Goal: Obtain resource: Download file/media

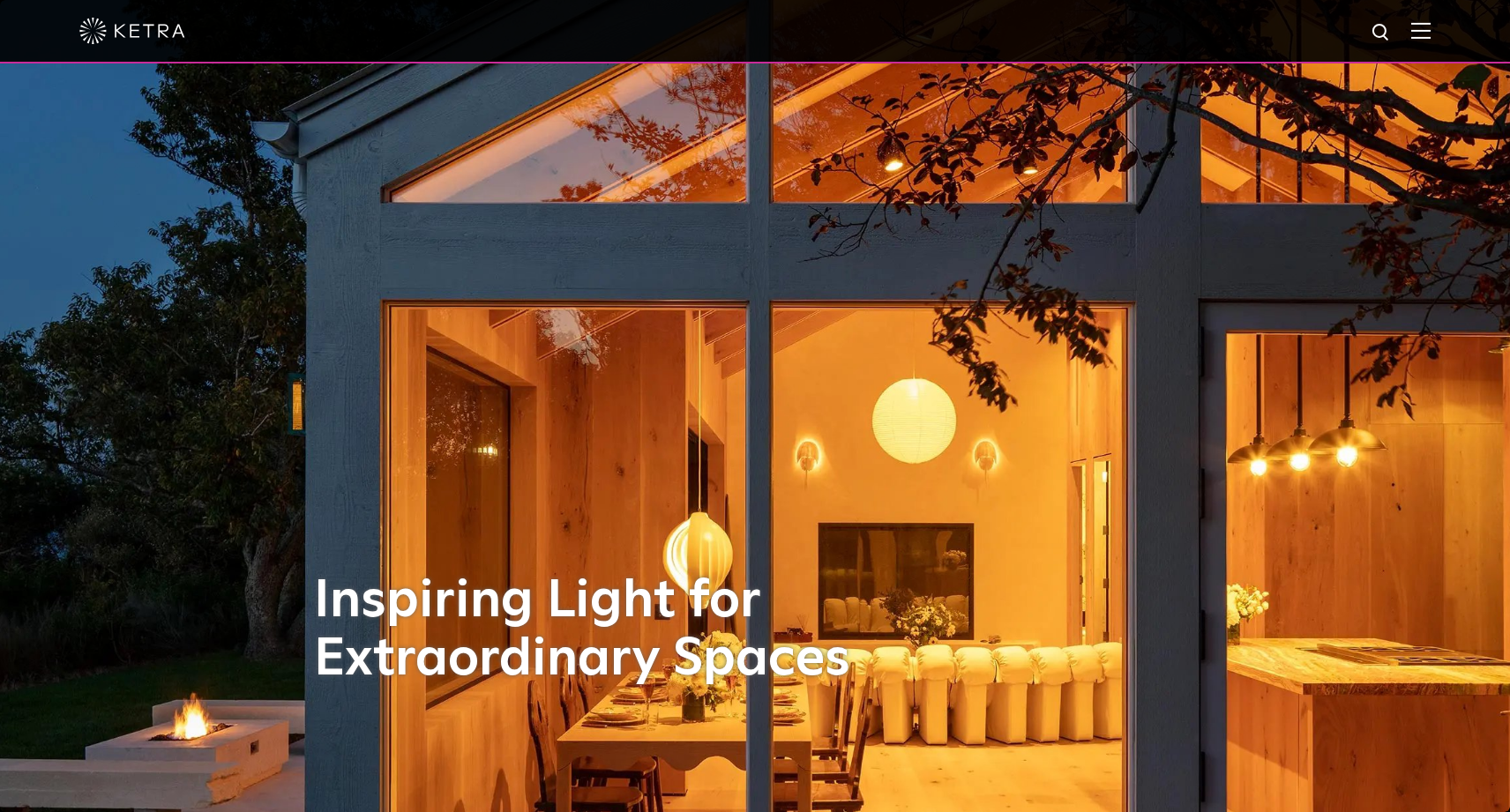
click at [1421, 32] on img at bounding box center [1421, 31] width 20 height 17
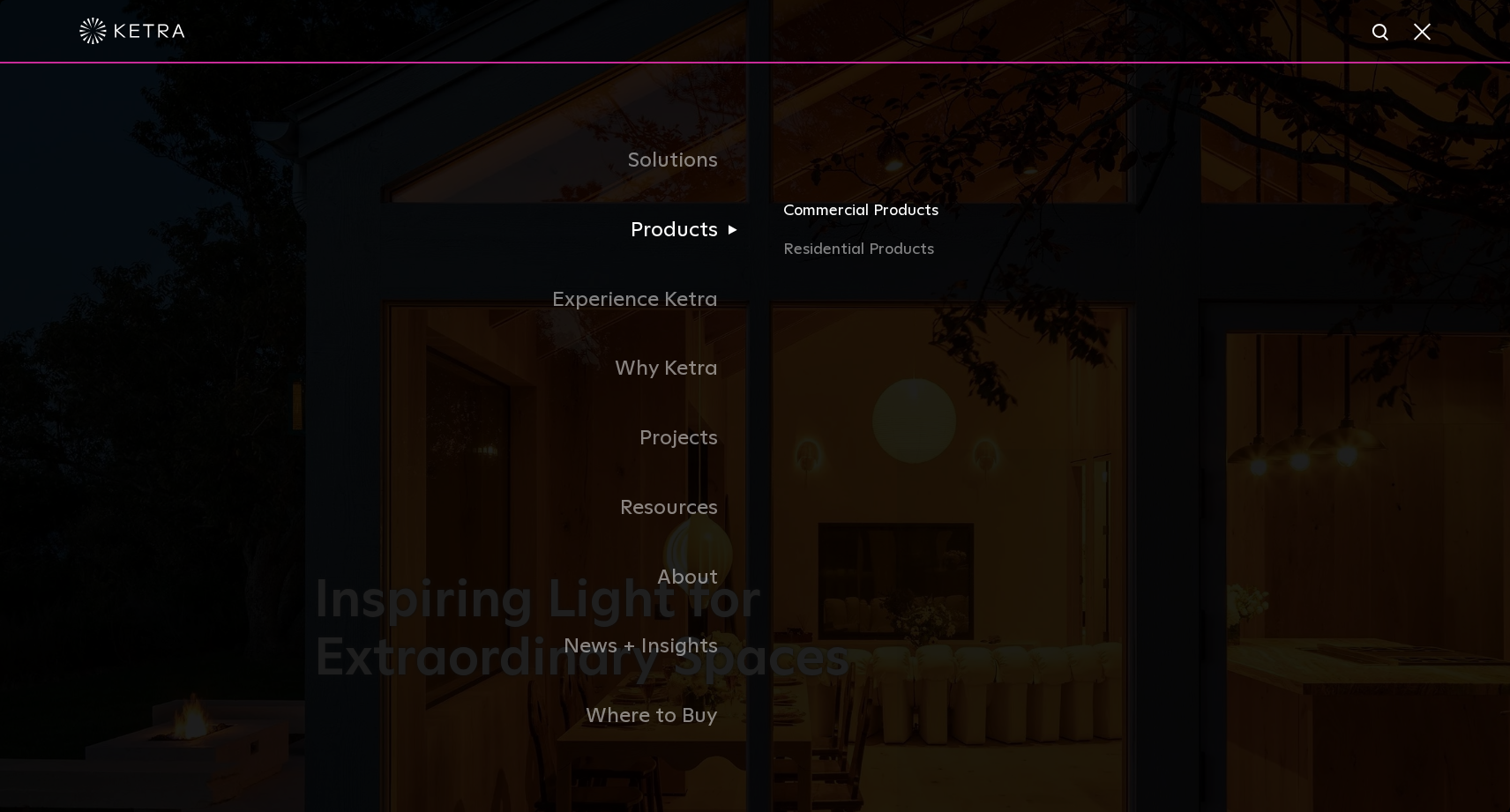
click at [841, 206] on link "Commercial Products" at bounding box center [989, 218] width 413 height 38
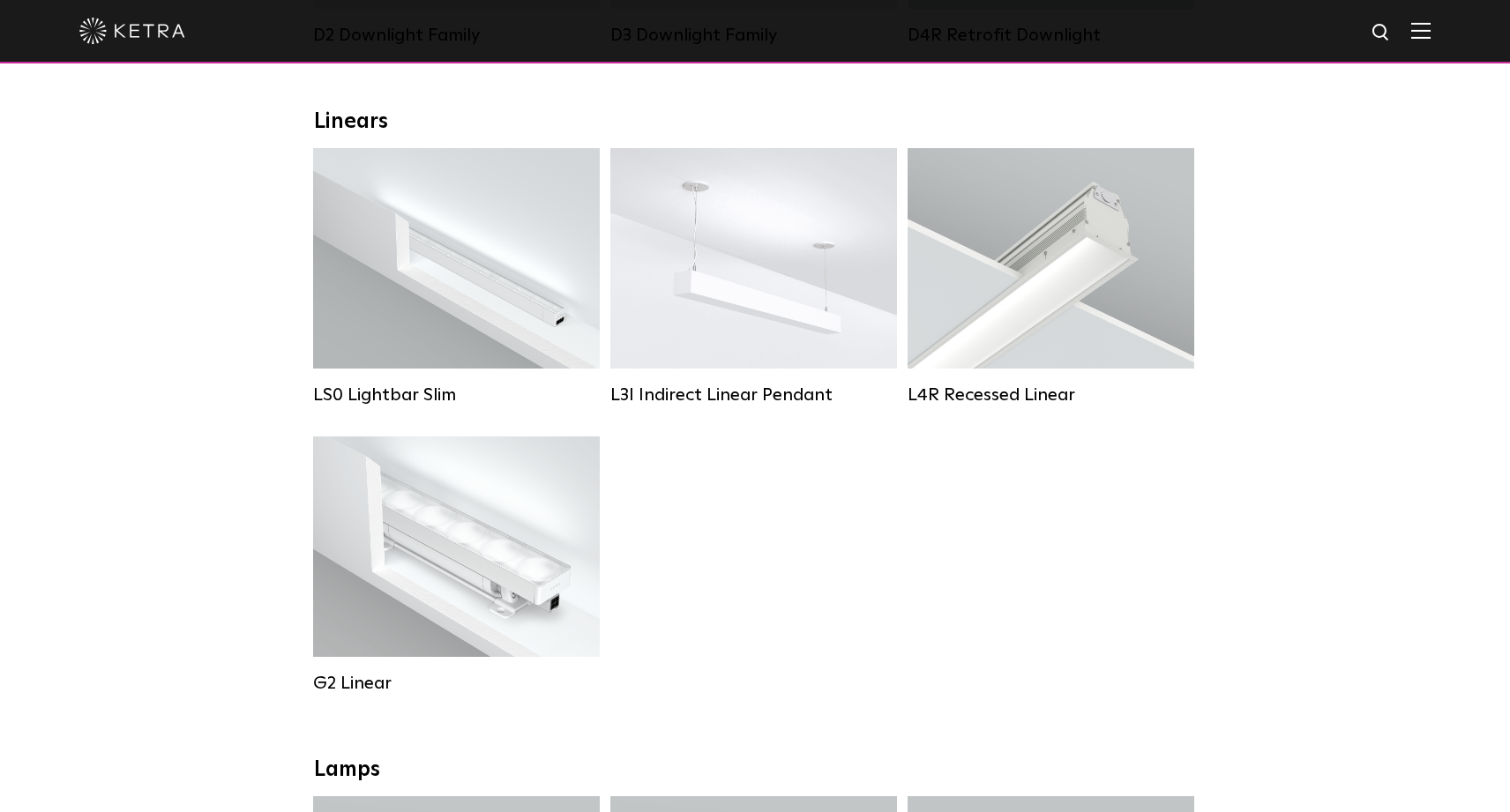
scroll to position [607, 0]
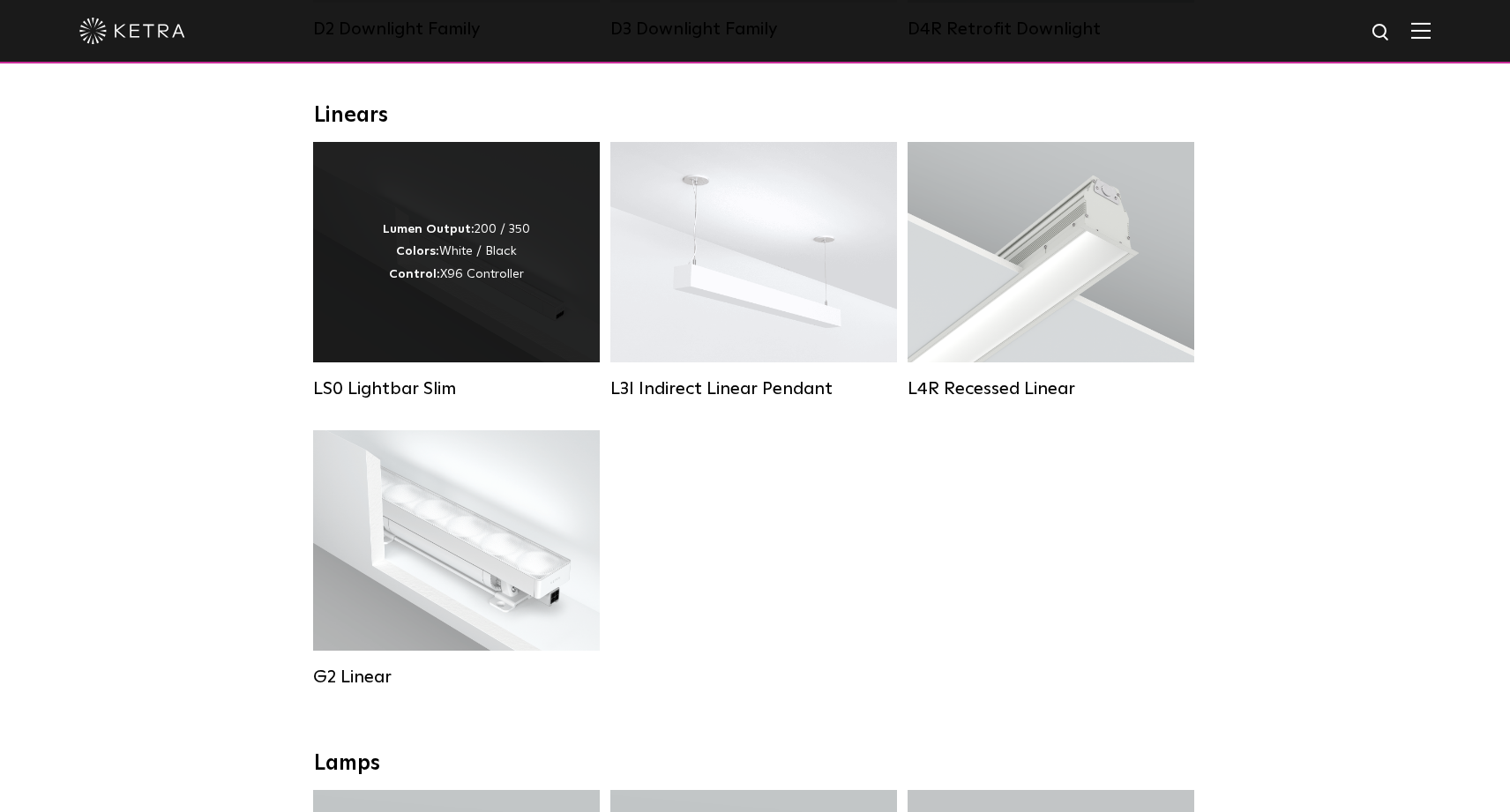
click at [468, 247] on div "Lumen Output: 200 / 350 Colors: White / Black Control: X96 Controller" at bounding box center [456, 251] width 147 height 67
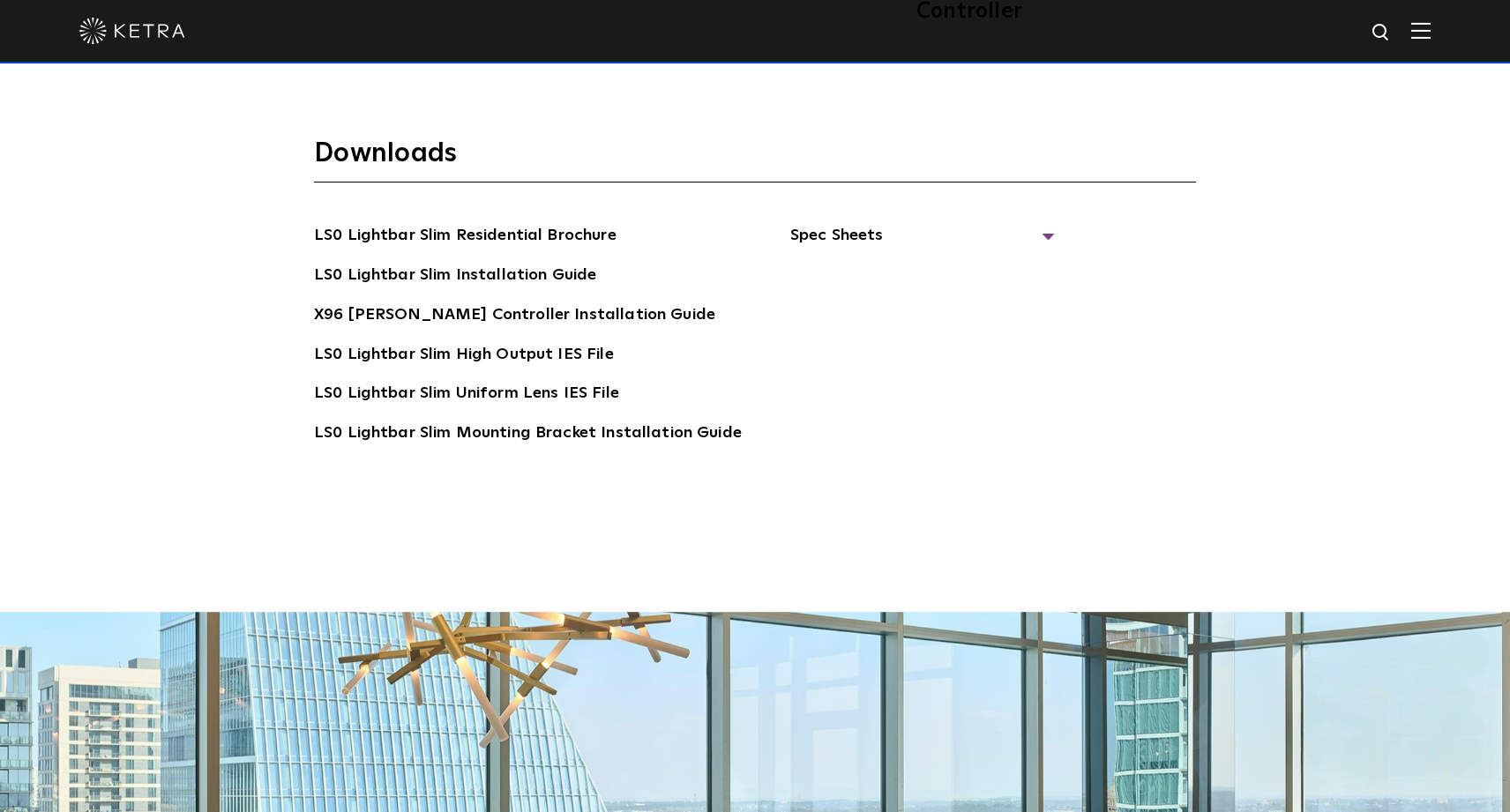
scroll to position [3646, 0]
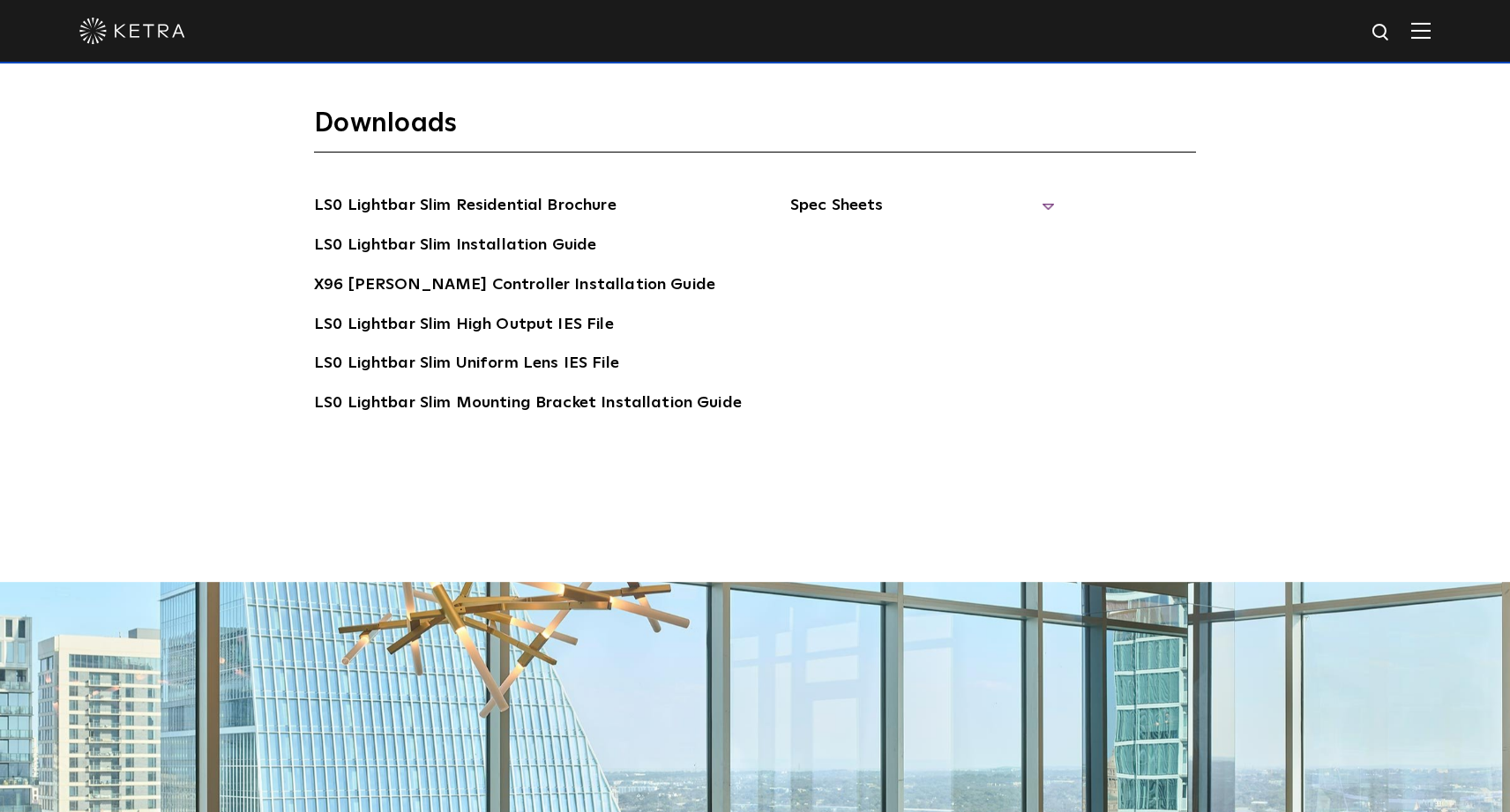
click at [835, 193] on span "Spec Sheets" at bounding box center [923, 212] width 264 height 38
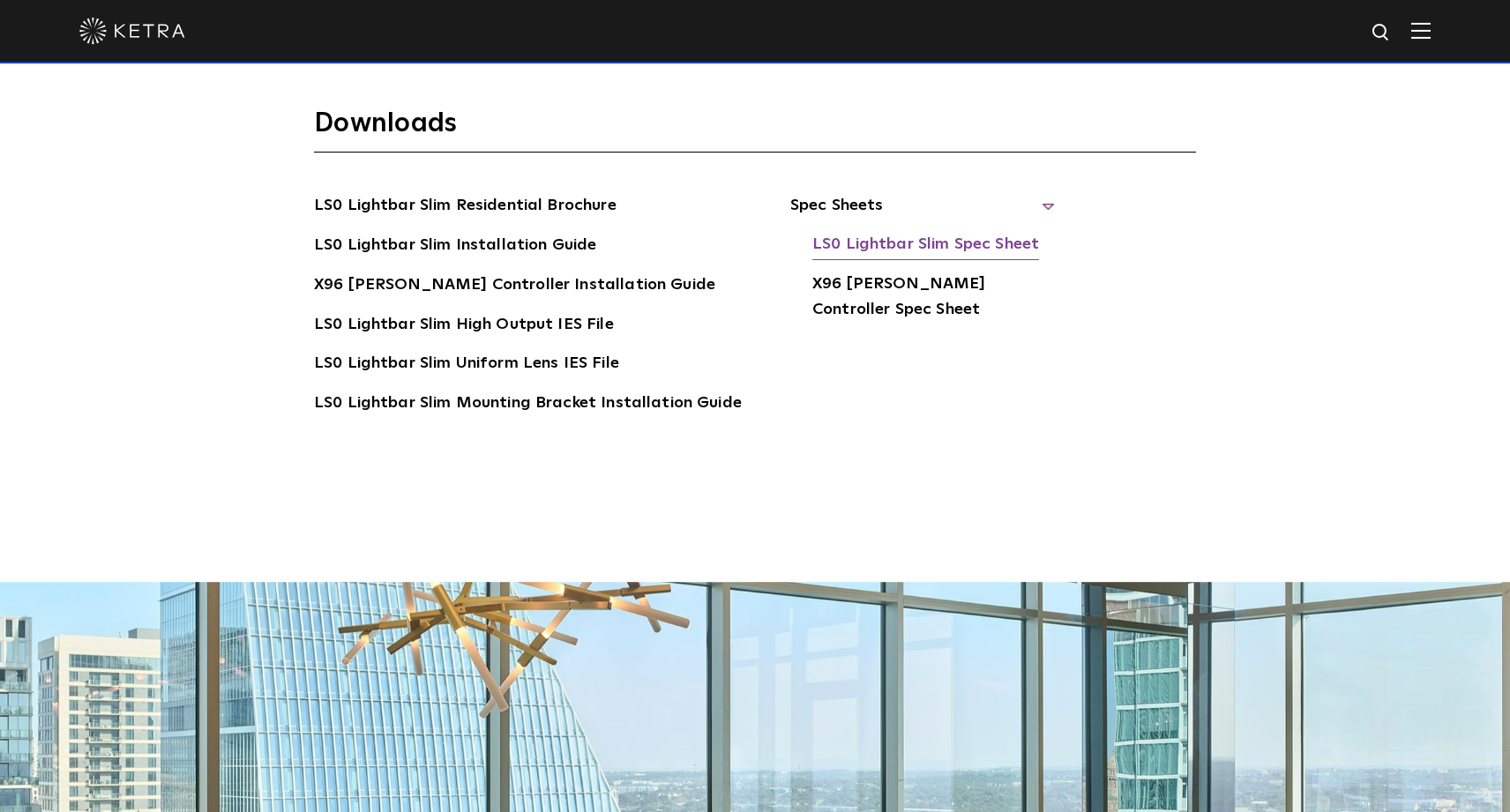
click at [887, 232] on link "LS0 Lightbar Slim Spec Sheet" at bounding box center [926, 246] width 227 height 28
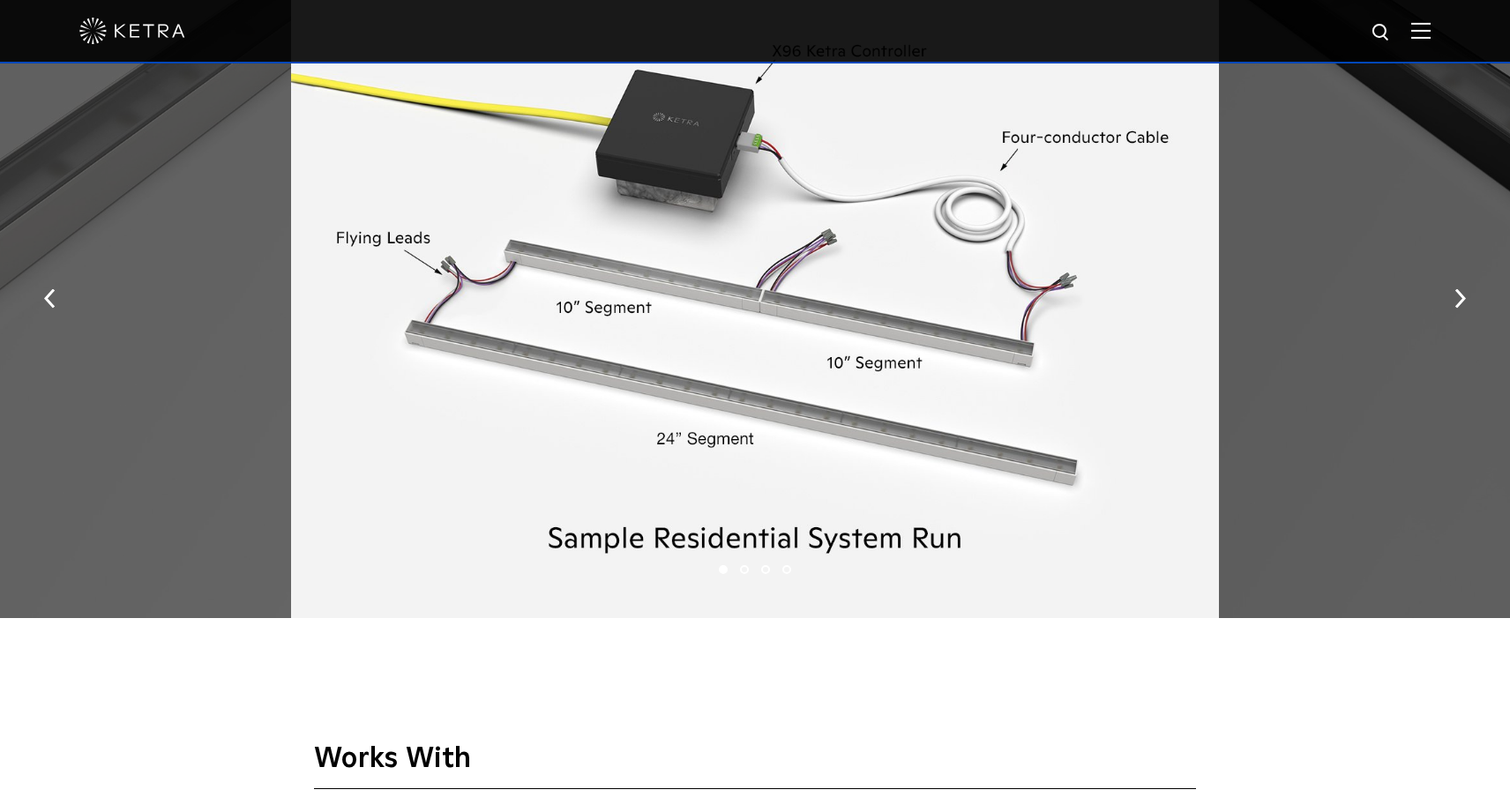
scroll to position [2166, 0]
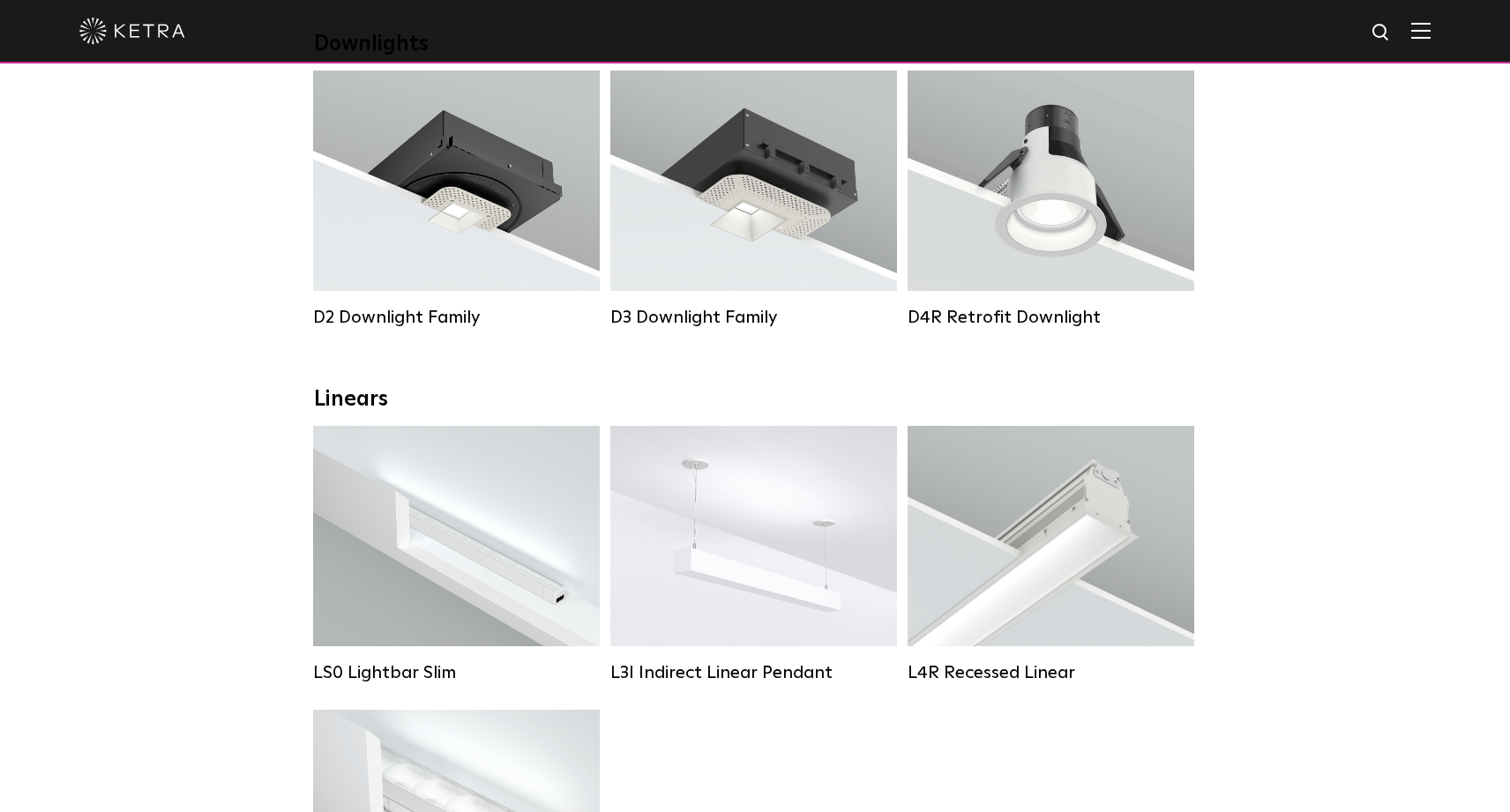
scroll to position [234, 0]
